Goal: Navigation & Orientation: Go to known website

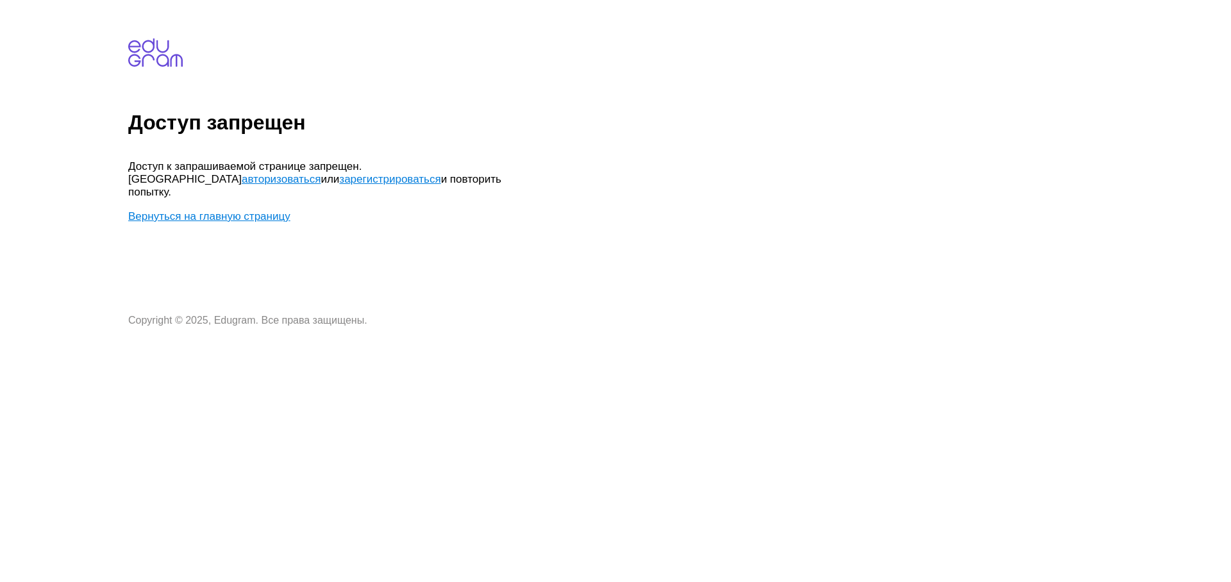
click at [251, 210] on link "Вернуться на главную страницу" at bounding box center [209, 216] width 162 height 12
click at [201, 210] on link "Вернуться на главную страницу" at bounding box center [209, 216] width 162 height 12
click at [474, 153] on body "Доступ запрещен Доступ к запрашиваемой странице запрещен. Попробуйте авторизова…" at bounding box center [676, 165] width 1097 height 321
drag, startPoint x: 453, startPoint y: 175, endPoint x: 467, endPoint y: 164, distance: 17.8
click at [453, 175] on p "Доступ к запрашиваемой странице запрещен. Попробуйте авторизоваться или зарегис…" at bounding box center [320, 179] width 385 height 38
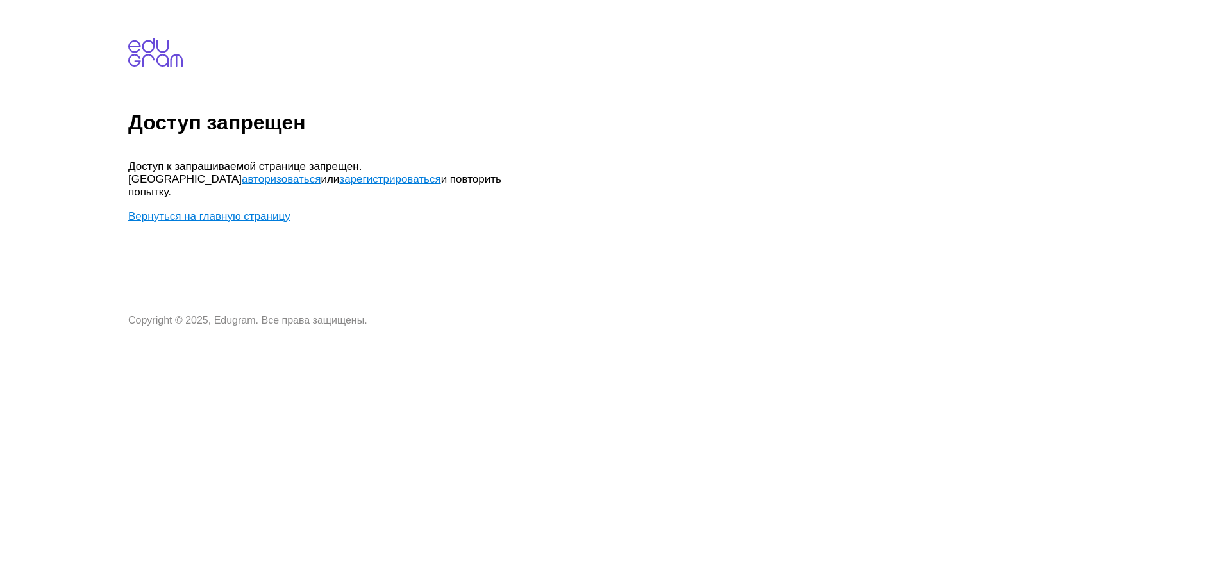
click at [321, 173] on link "авторизоваться" at bounding box center [281, 179] width 79 height 12
